Goal: Find specific page/section: Find specific page/section

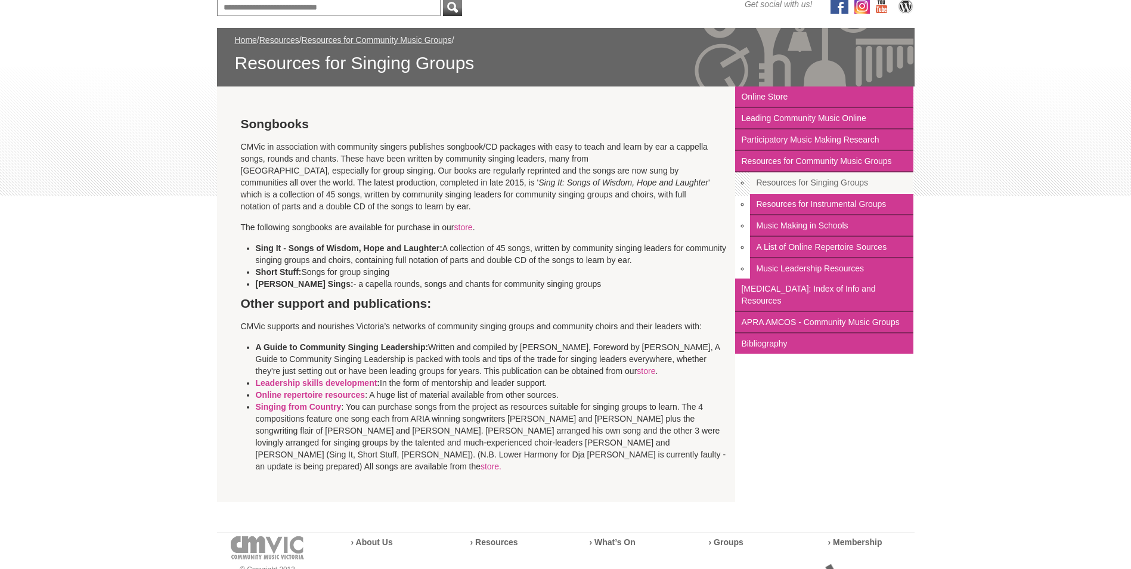
scroll to position [179, 0]
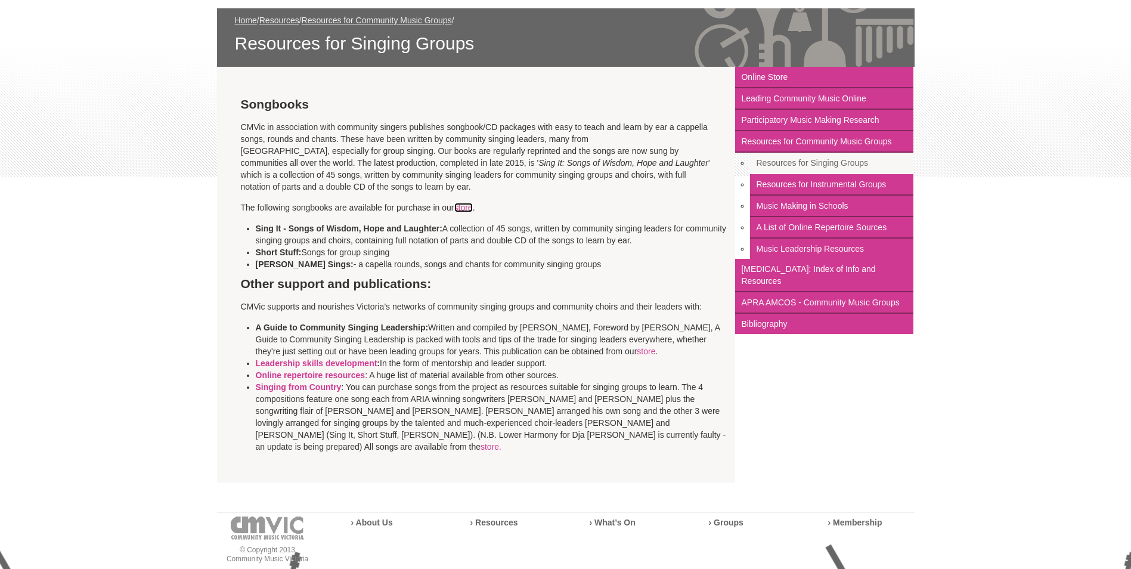
drag, startPoint x: 466, startPoint y: 209, endPoint x: 463, endPoint y: 218, distance: 9.6
click at [466, 209] on link "store" at bounding box center [463, 208] width 18 height 10
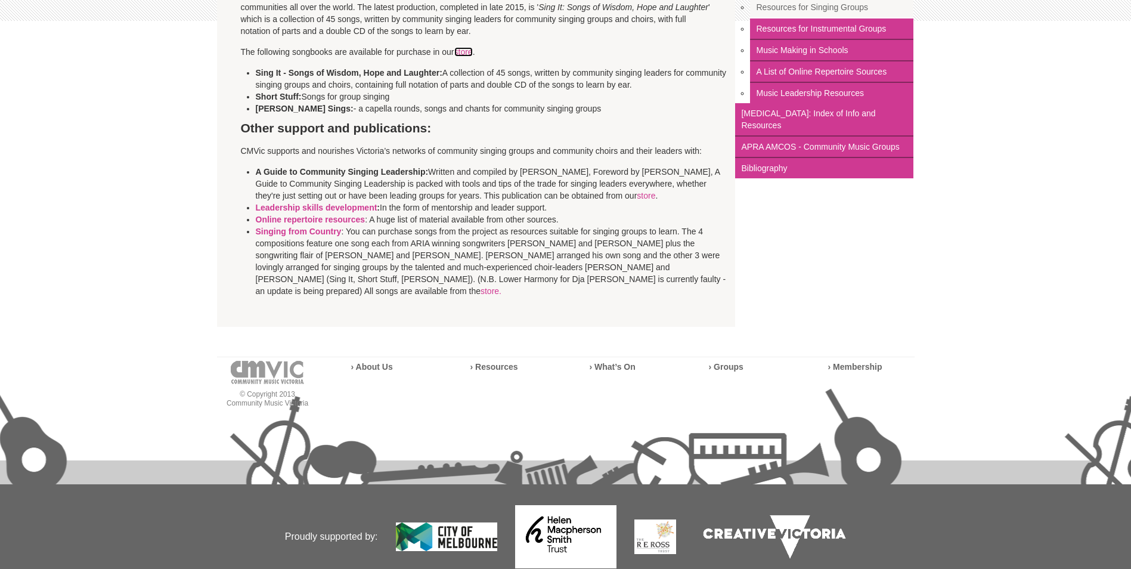
scroll to position [370, 0]
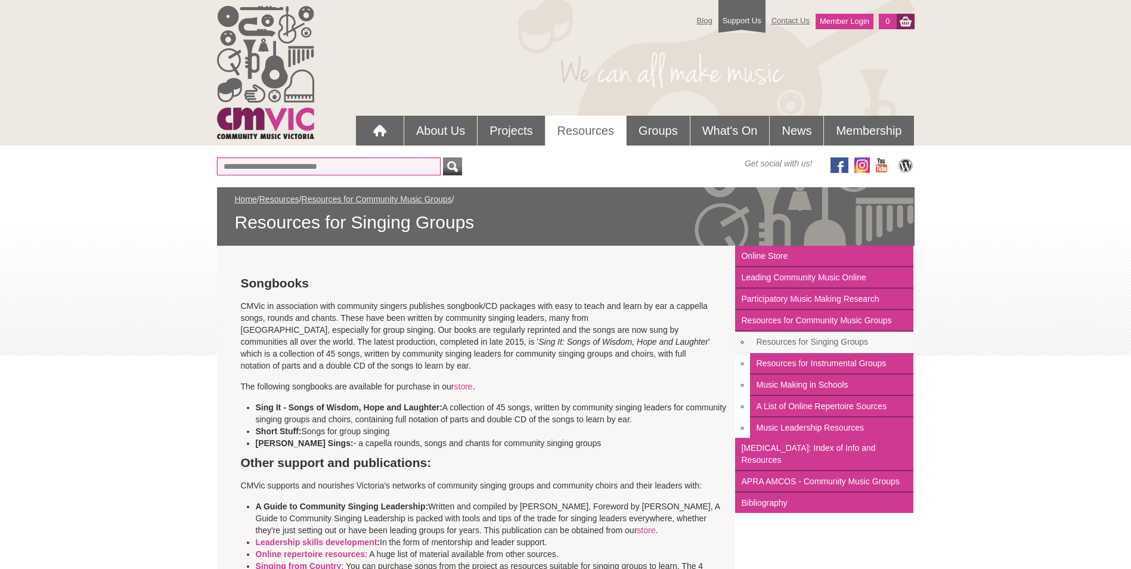
click at [246, 168] on input "text" at bounding box center [329, 166] width 224 height 18
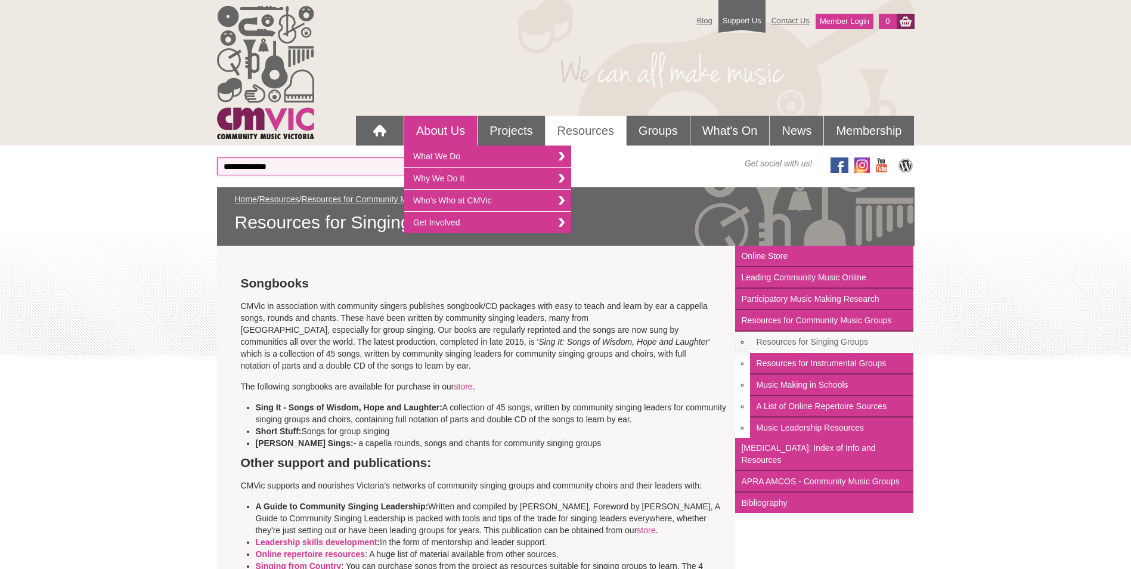
type input "**********"
click at [631, 168] on div "Get social with us!" at bounding box center [745, 167] width 340 height 21
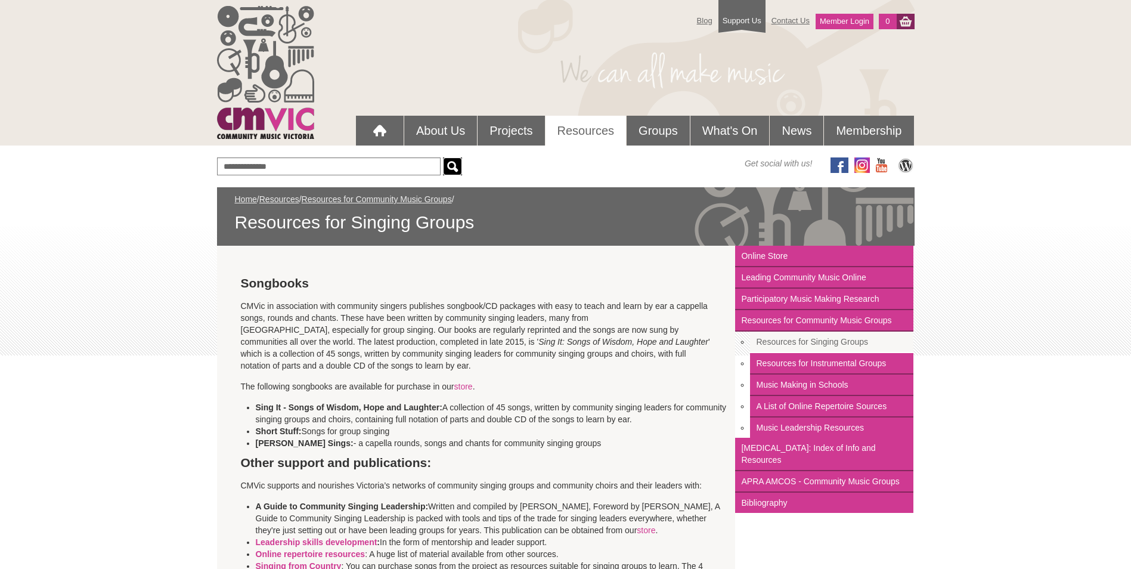
click at [452, 166] on div "submit" at bounding box center [452, 166] width 14 height 18
